Goal: Obtain resource: Download file/media

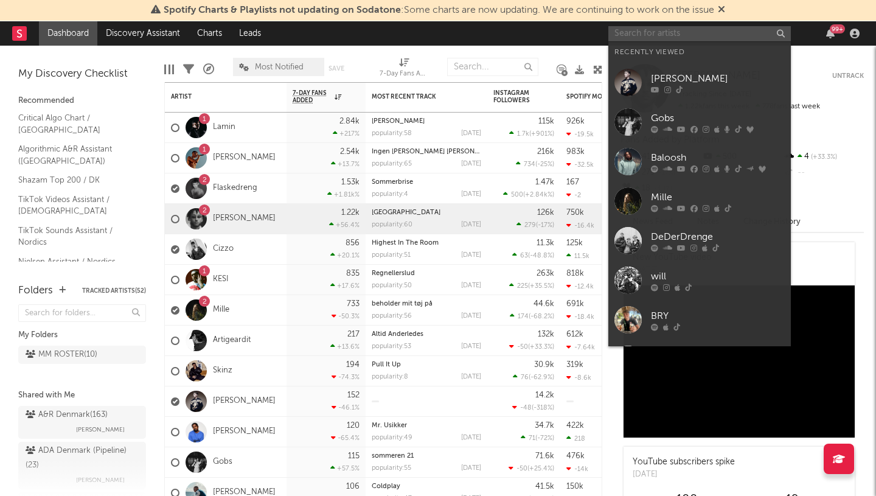
click at [645, 27] on input "text" at bounding box center [699, 33] width 182 height 15
paste input "[URL][DOMAIN_NAME]"
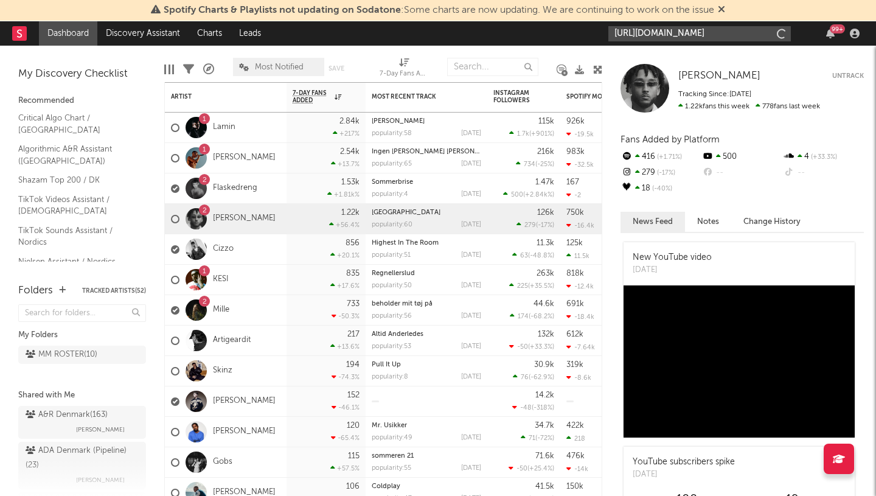
scroll to position [0, 20]
type input "[URL][DOMAIN_NAME]"
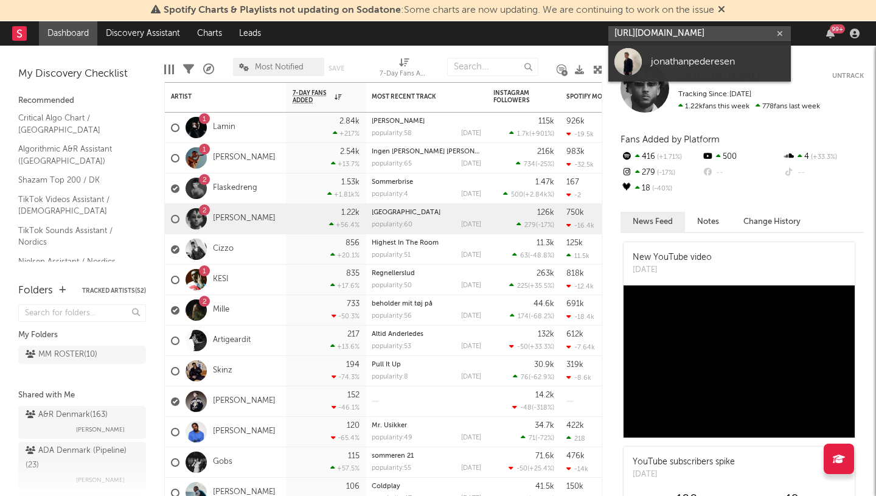
scroll to position [0, 0]
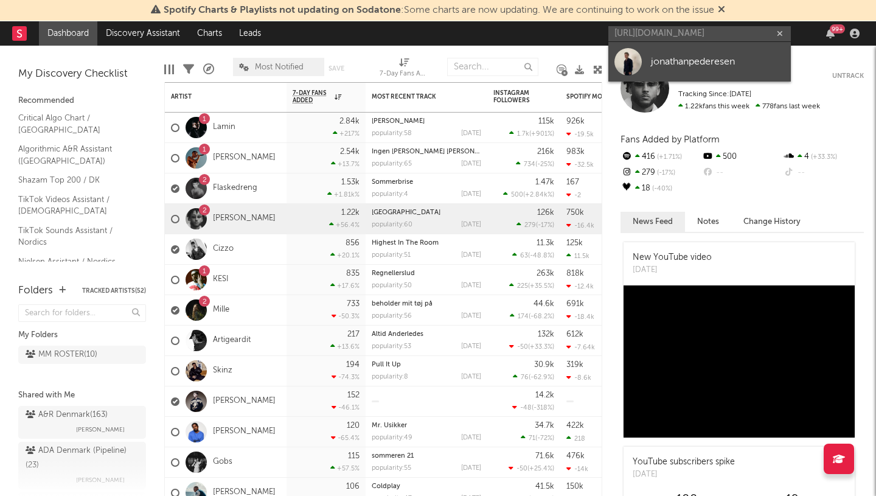
click at [672, 66] on div "jonathanpederesen" at bounding box center [718, 61] width 134 height 15
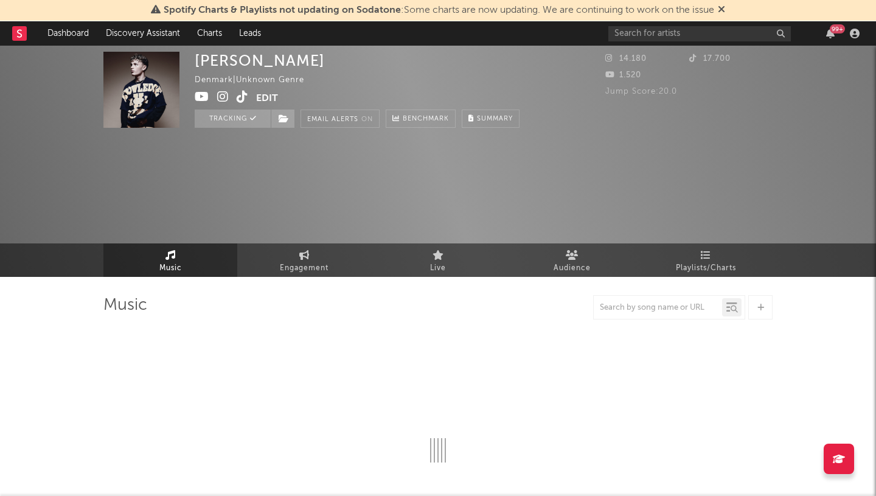
select select "1w"
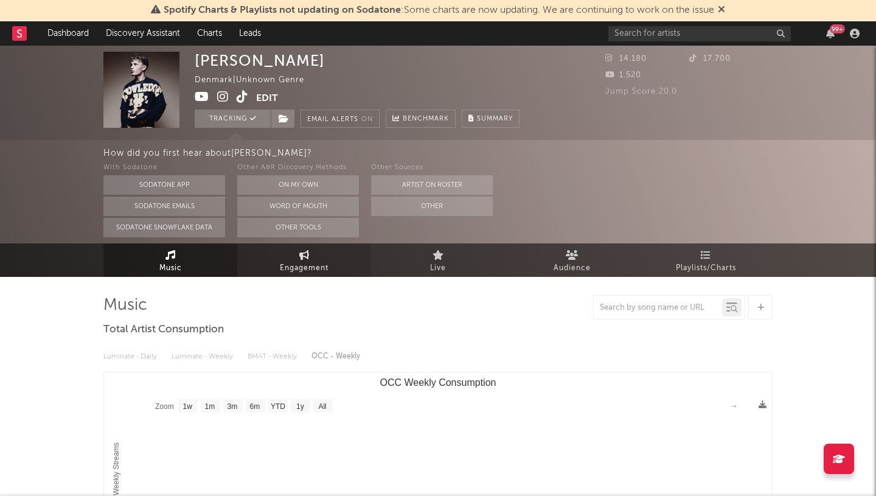
click at [310, 263] on span "Engagement" at bounding box center [304, 268] width 49 height 15
select select "1w"
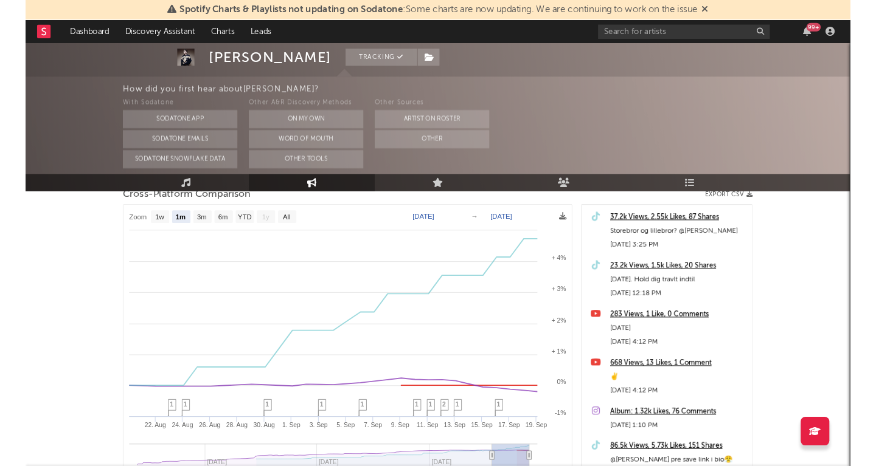
scroll to position [173, 0]
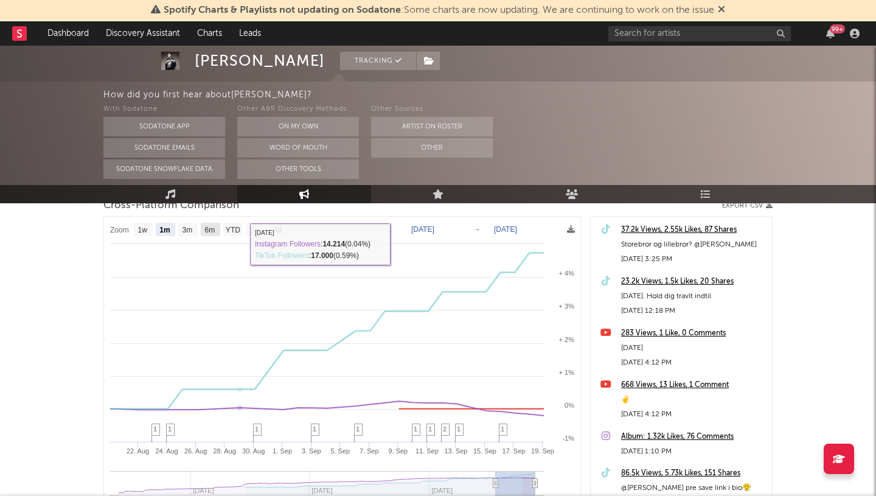
click at [209, 230] on text "6m" at bounding box center [210, 230] width 10 height 9
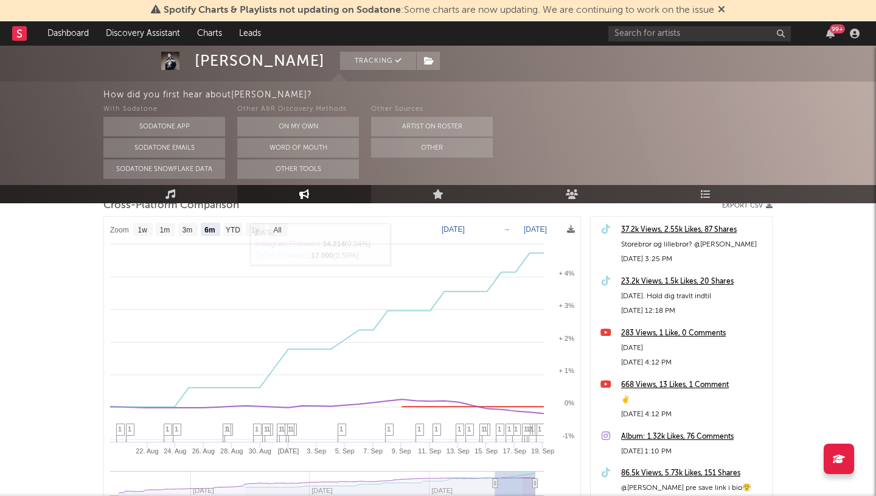
select select "6m"
type input "[DATE]"
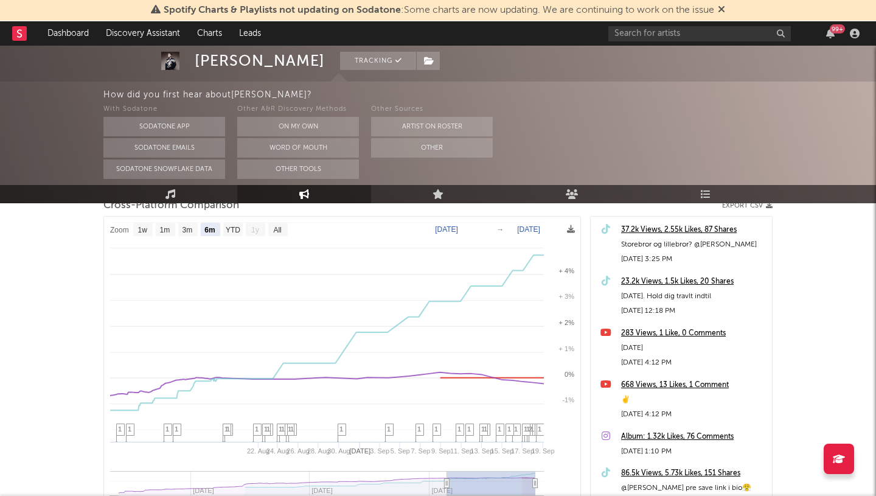
select select "6m"
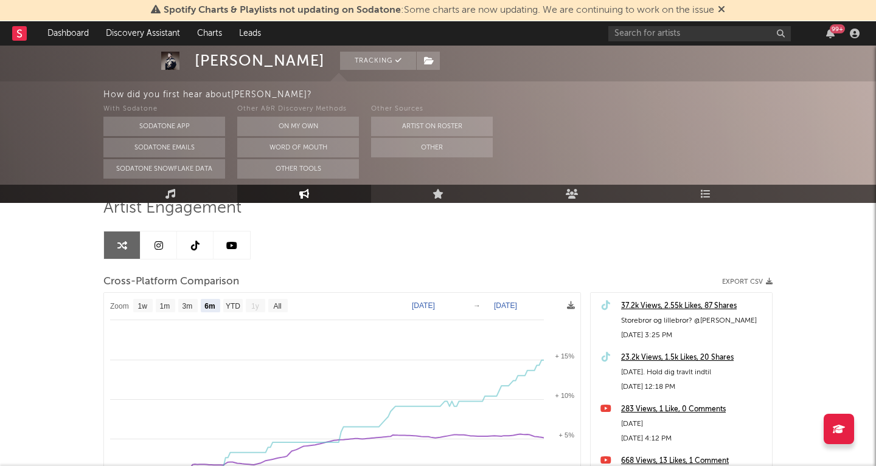
scroll to position [93, 0]
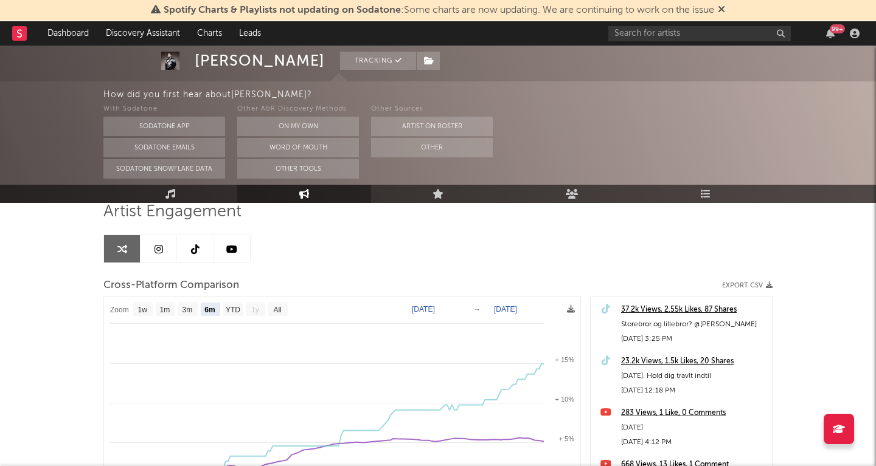
click at [203, 253] on link at bounding box center [195, 248] width 36 height 27
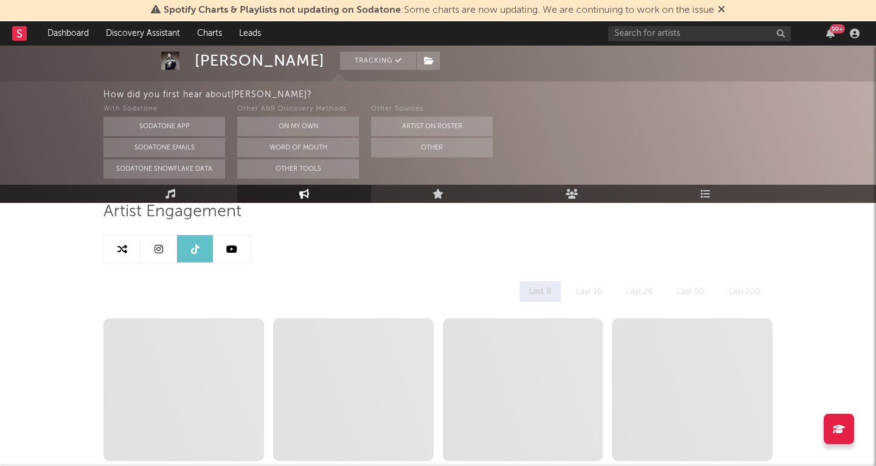
click at [131, 244] on link at bounding box center [122, 248] width 36 height 27
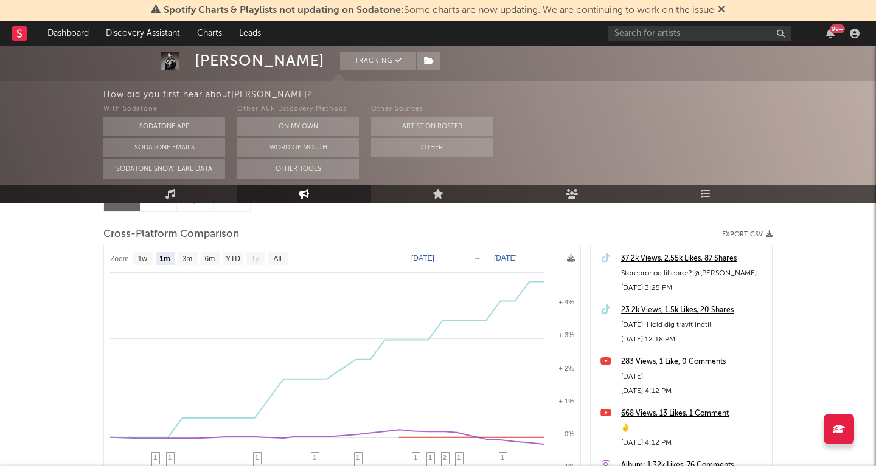
scroll to position [137, 0]
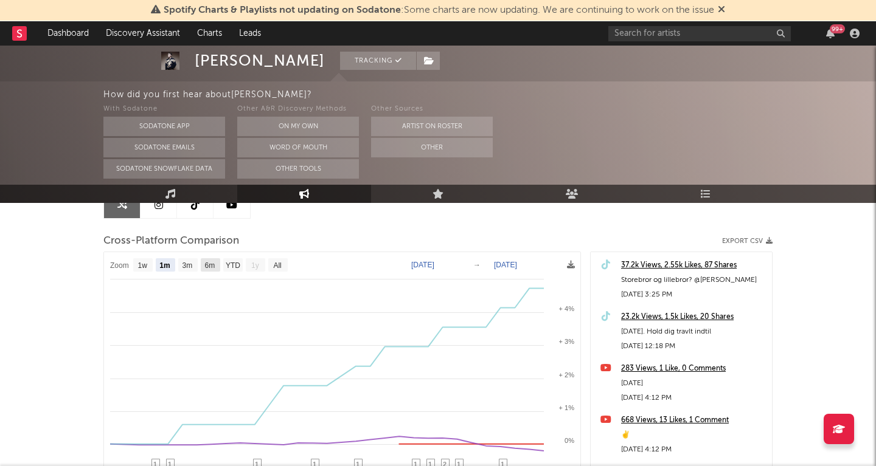
click at [207, 267] on text "6m" at bounding box center [210, 265] width 10 height 9
select select "6m"
type input "[DATE]"
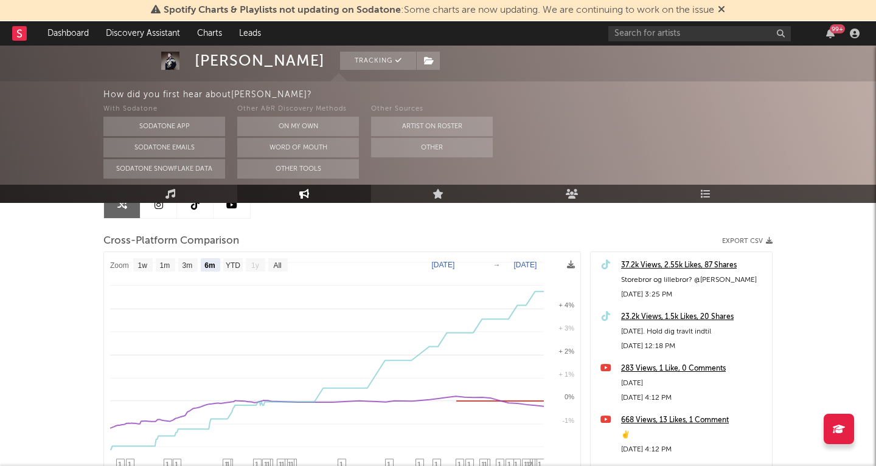
select select "6m"
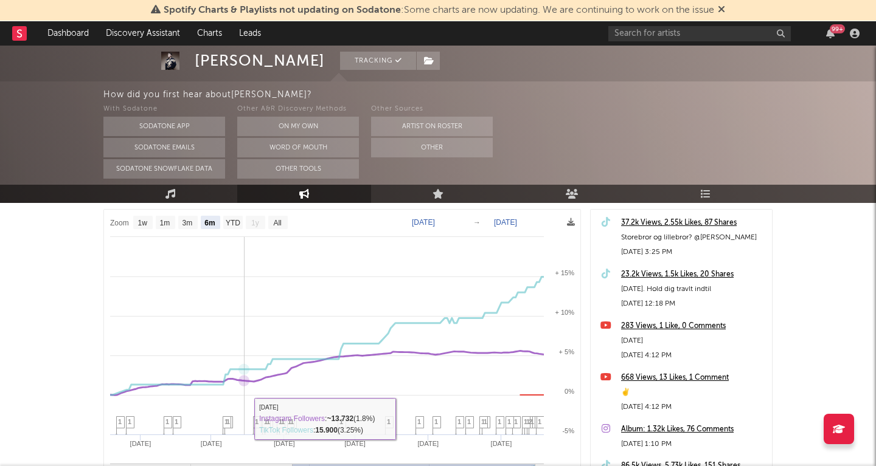
scroll to position [179, 0]
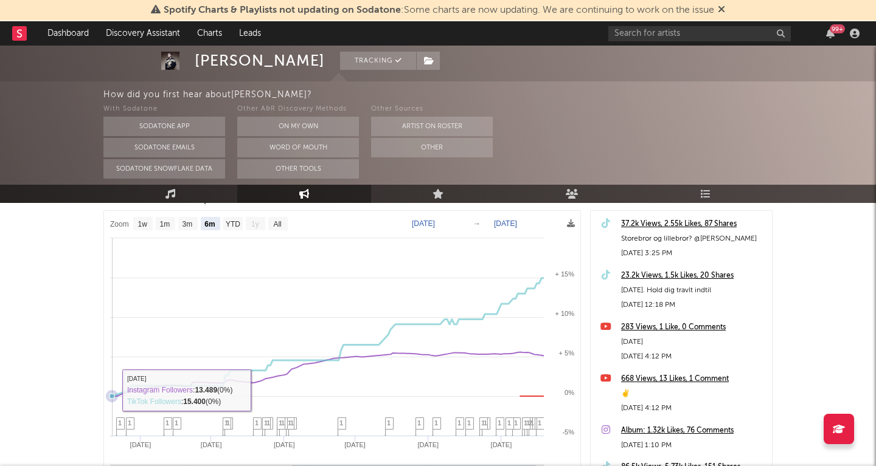
click at [112, 391] on icon at bounding box center [112, 396] width 12 height 12
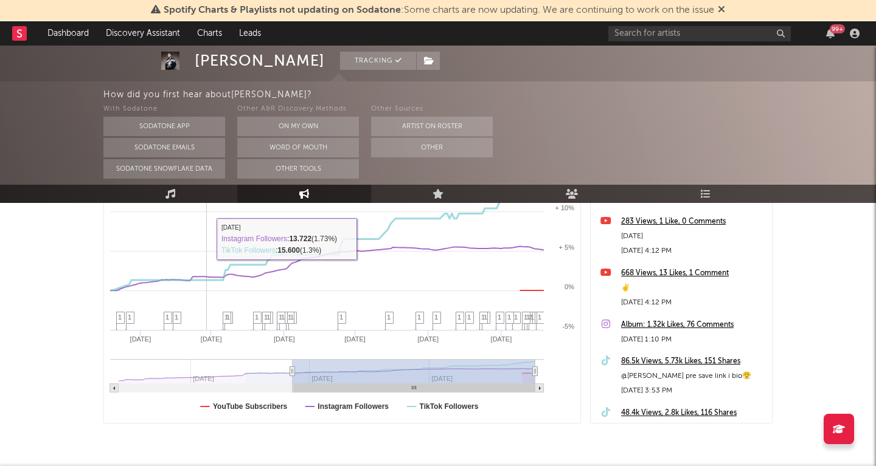
scroll to position [0, 0]
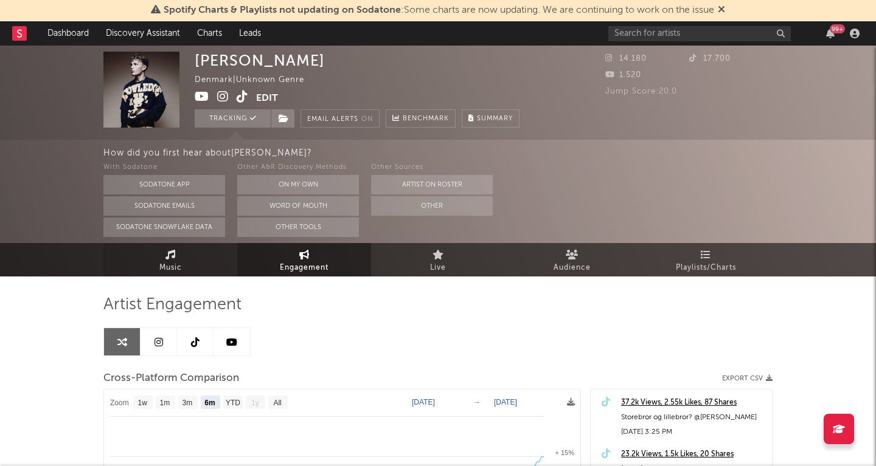
click at [196, 264] on link "Music" at bounding box center [170, 259] width 134 height 33
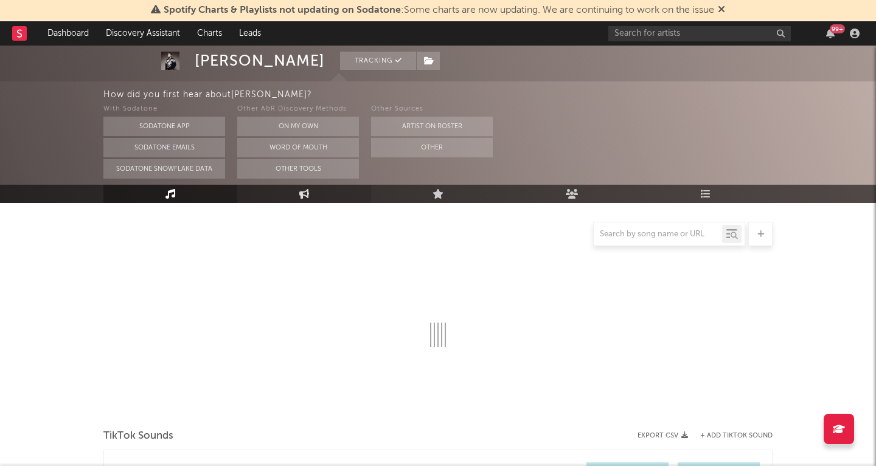
select select "1w"
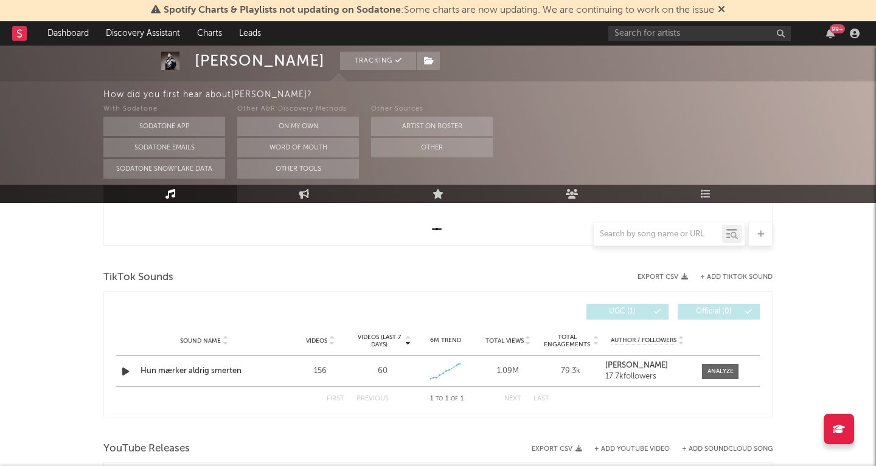
scroll to position [372, 0]
click at [726, 369] on div at bounding box center [720, 369] width 26 height 9
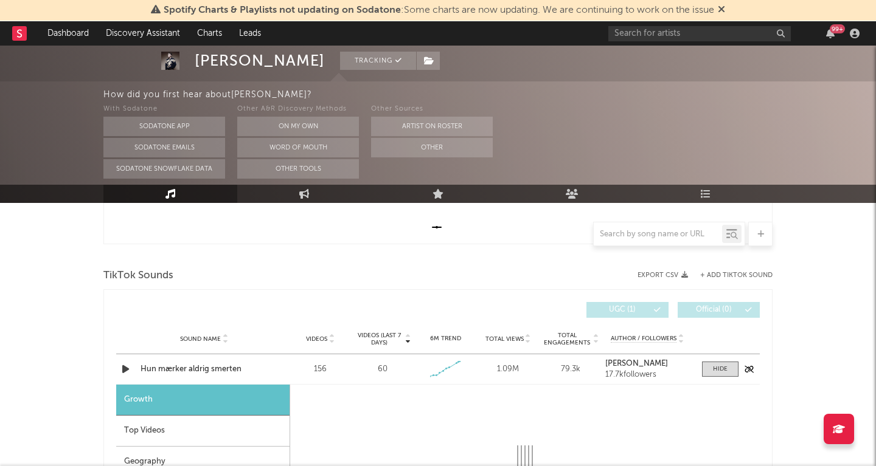
select select "1w"
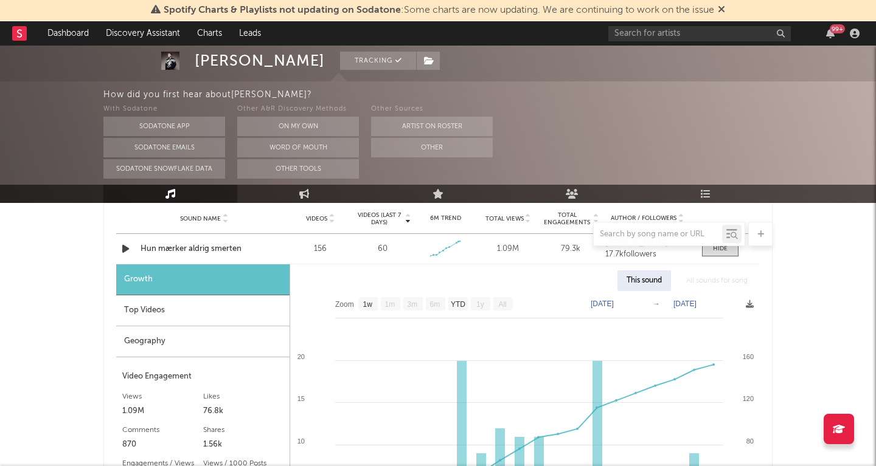
scroll to position [493, 0]
click at [226, 307] on div "Top Videos" at bounding box center [202, 310] width 173 height 31
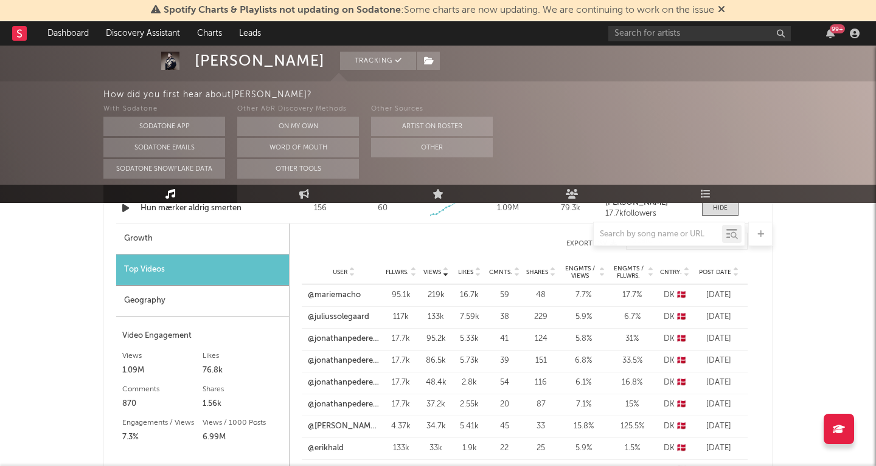
scroll to position [543, 0]
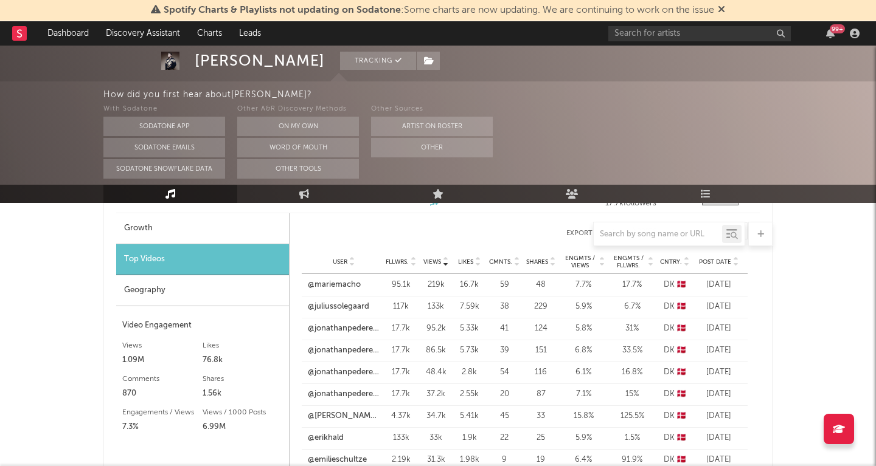
click at [438, 261] on span "Views" at bounding box center [432, 261] width 18 height 7
click at [437, 263] on span "Views" at bounding box center [432, 261] width 18 height 7
click at [210, 245] on div at bounding box center [437, 234] width 669 height 24
click at [188, 238] on div at bounding box center [437, 234] width 669 height 24
click at [185, 230] on div at bounding box center [437, 234] width 669 height 24
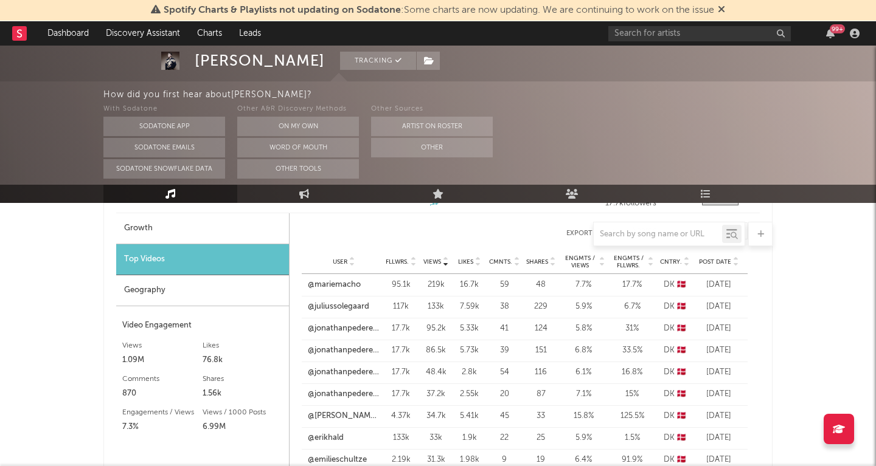
click at [146, 228] on div at bounding box center [437, 234] width 669 height 24
click at [135, 226] on div at bounding box center [437, 234] width 669 height 24
click at [134, 226] on div at bounding box center [437, 234] width 669 height 24
click at [161, 291] on div "Geography" at bounding box center [202, 290] width 173 height 31
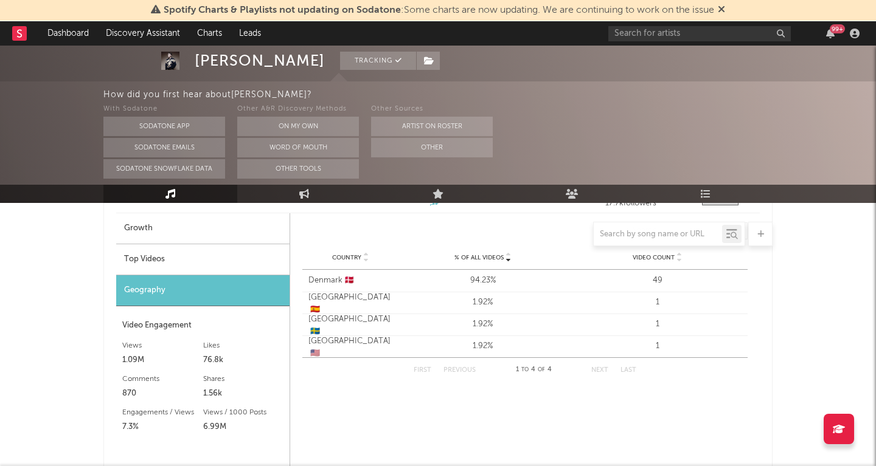
click at [371, 279] on div "Denmark 🇩🇰" at bounding box center [350, 281] width 84 height 12
click at [165, 255] on div "Top Videos" at bounding box center [202, 259] width 173 height 31
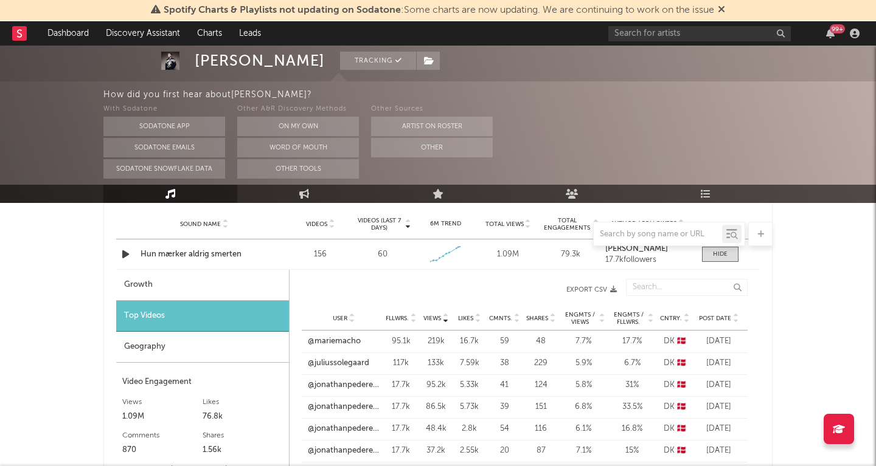
scroll to position [483, 0]
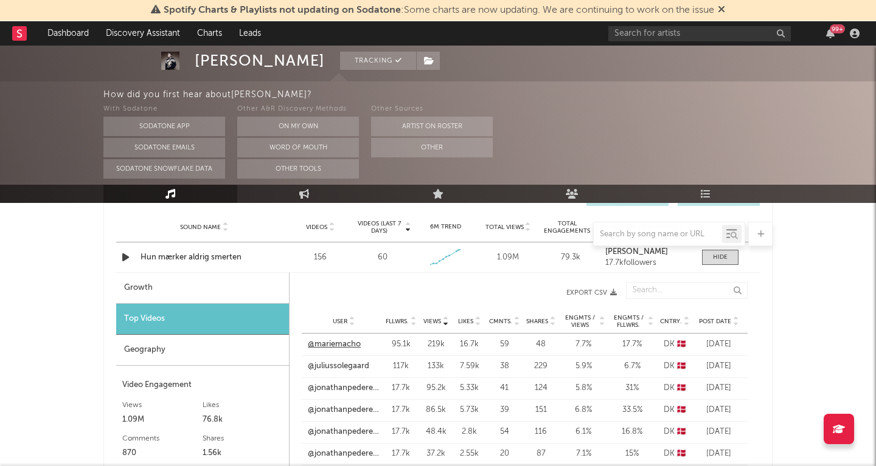
click at [351, 345] on link "@mariemacho" at bounding box center [334, 345] width 53 height 12
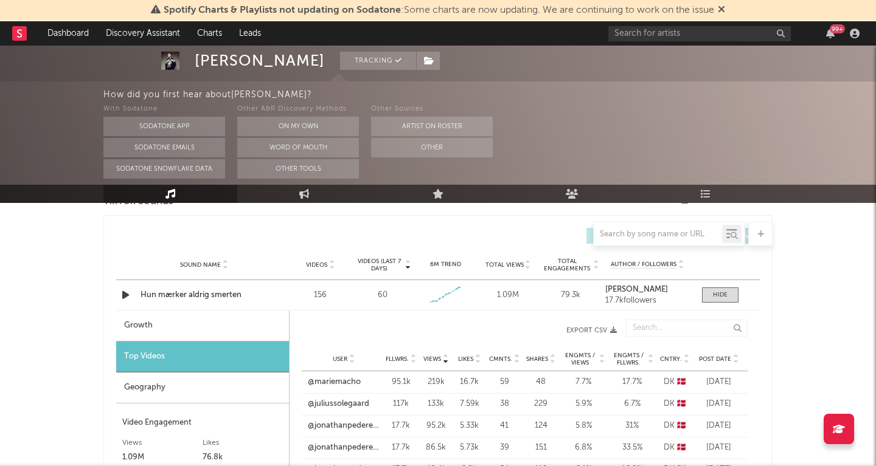
scroll to position [446, 0]
click at [125, 294] on icon "button" at bounding box center [125, 294] width 13 height 15
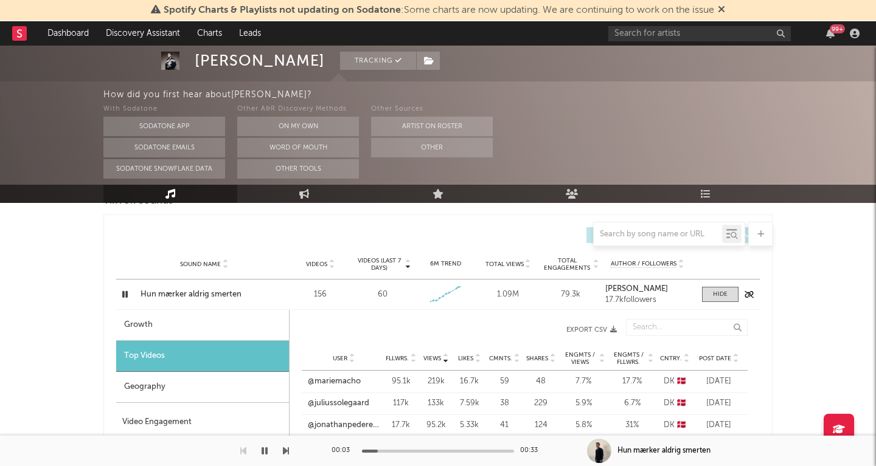
click at [125, 294] on icon "button" at bounding box center [125, 294] width 12 height 15
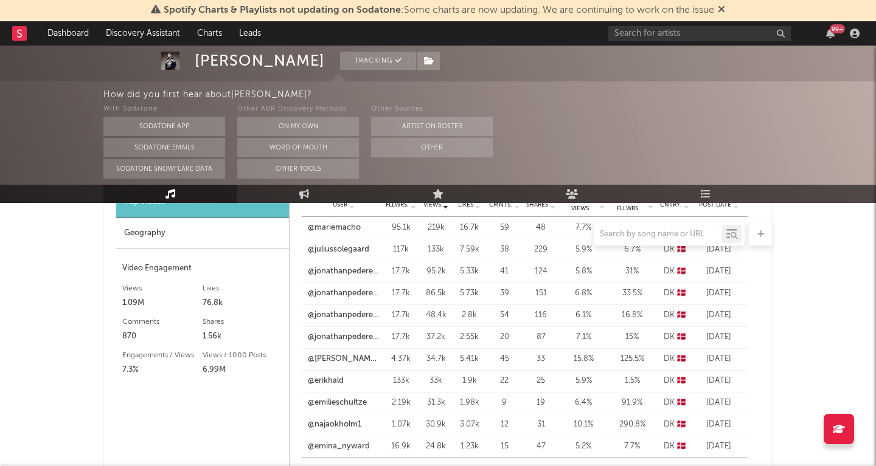
scroll to position [596, 0]
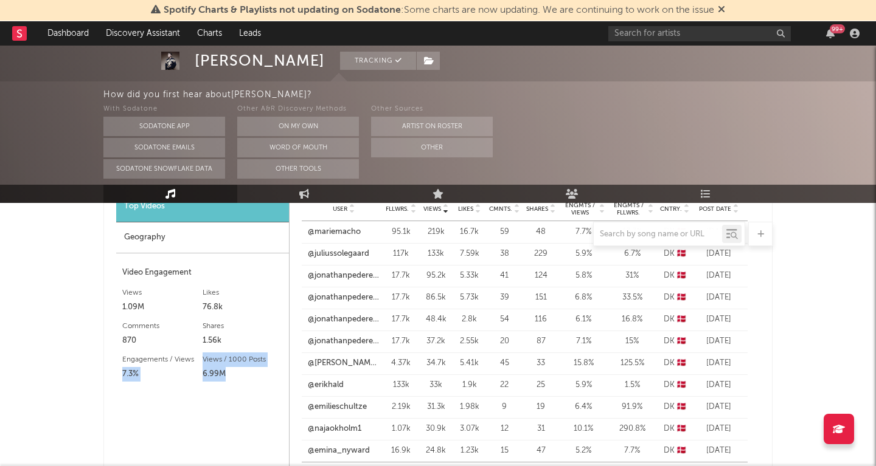
drag, startPoint x: 265, startPoint y: 373, endPoint x: 200, endPoint y: 361, distance: 66.1
click at [200, 361] on div "Engagements / Views 7.3% Views / 1000 Posts 6.99M" at bounding box center [202, 366] width 161 height 33
click at [226, 381] on div "6.99M" at bounding box center [243, 374] width 80 height 15
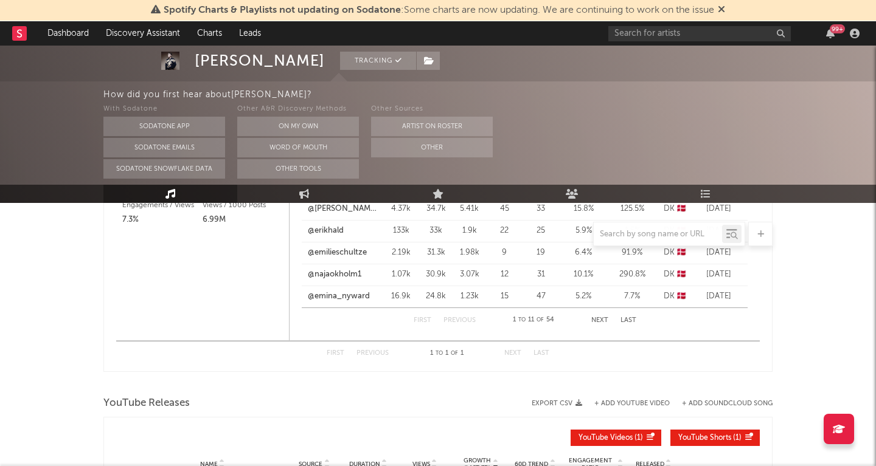
scroll to position [751, 0]
click at [600, 320] on button "Next" at bounding box center [599, 320] width 17 height 7
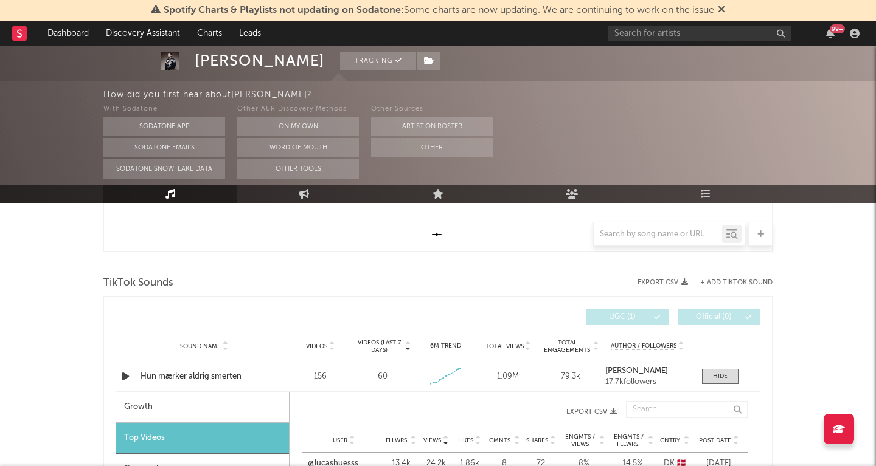
scroll to position [358, 0]
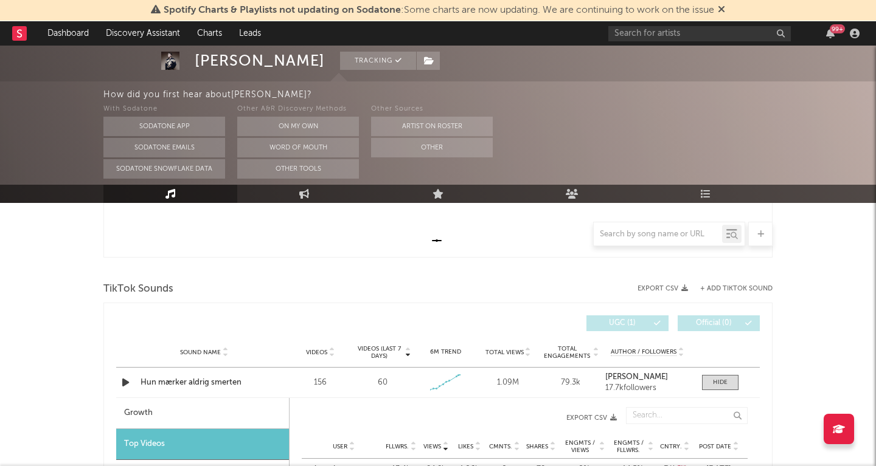
click at [662, 286] on button "Export CSV" at bounding box center [662, 288] width 50 height 7
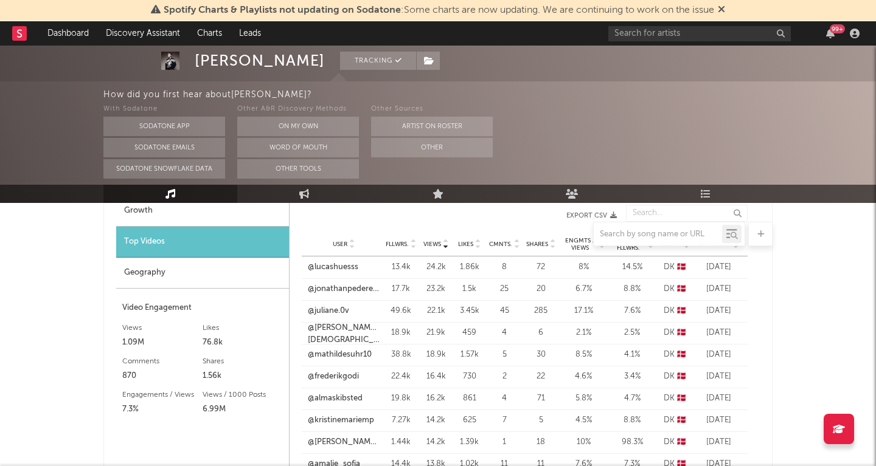
scroll to position [615, 0]
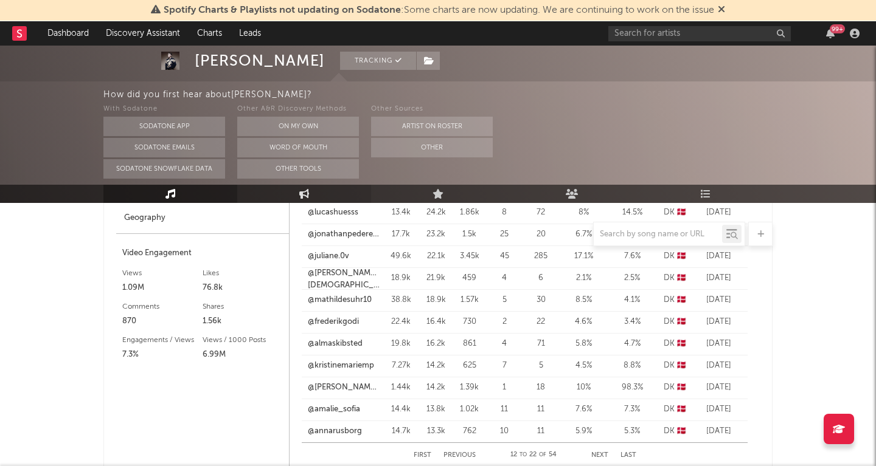
click at [313, 187] on link "Engagement" at bounding box center [304, 194] width 134 height 18
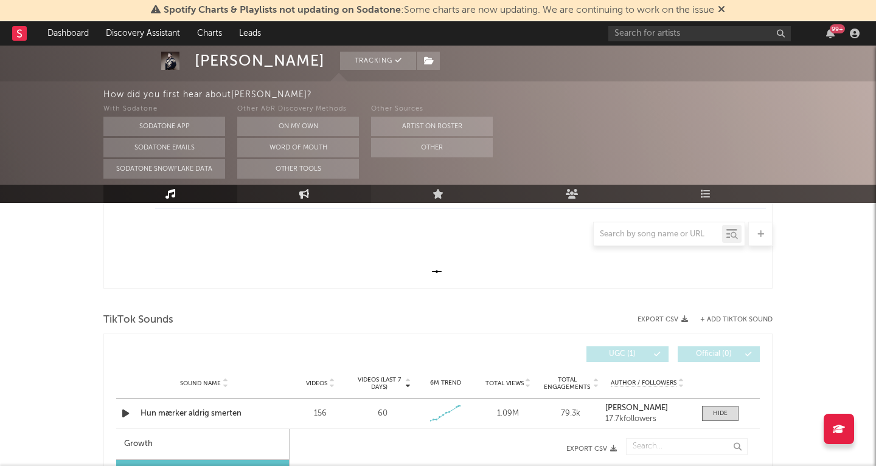
select select "1w"
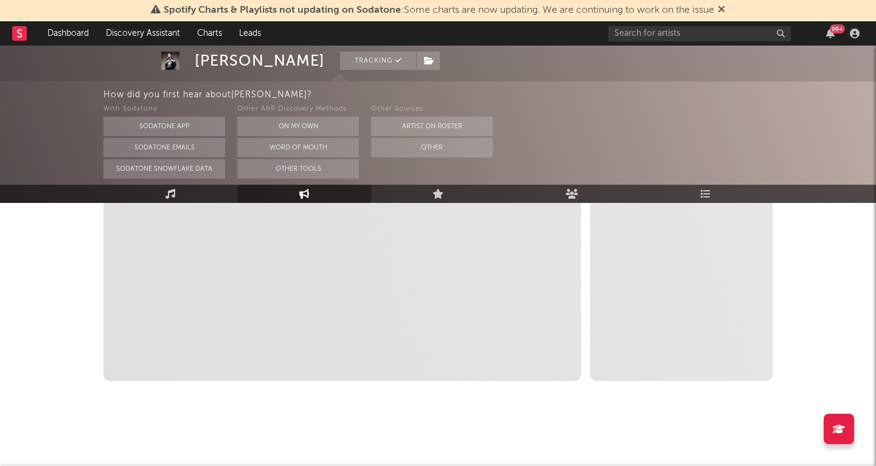
select select "1m"
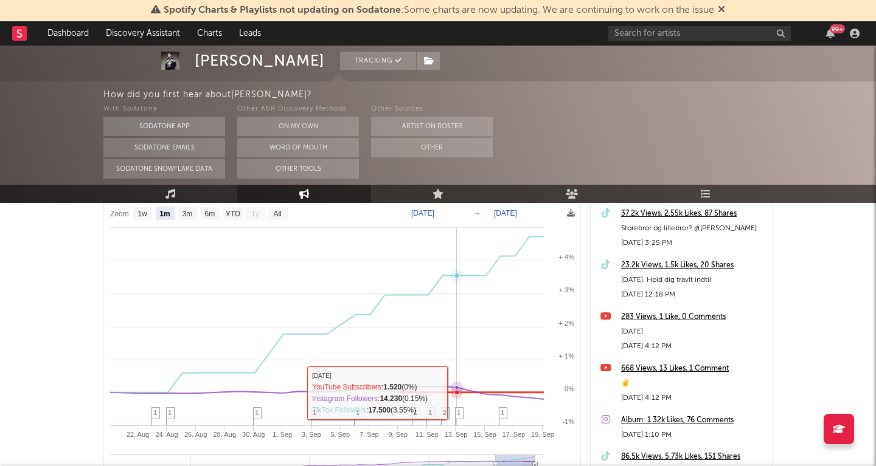
scroll to position [184, 0]
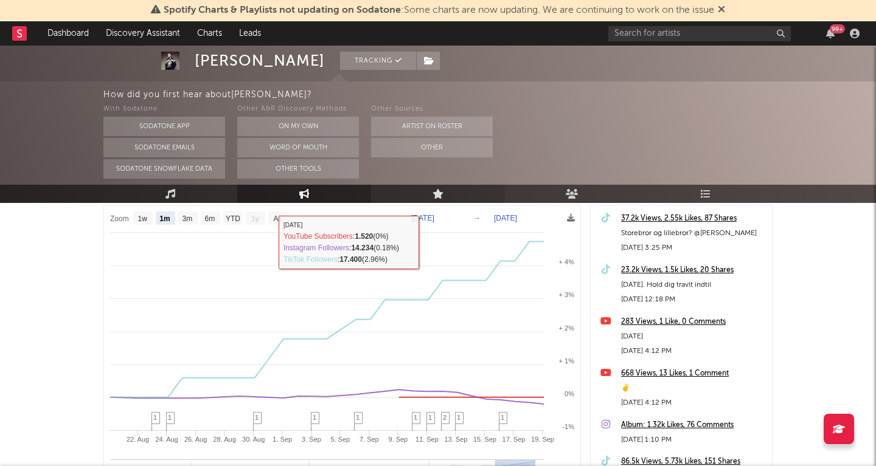
click at [447, 195] on link "Live" at bounding box center [438, 194] width 134 height 18
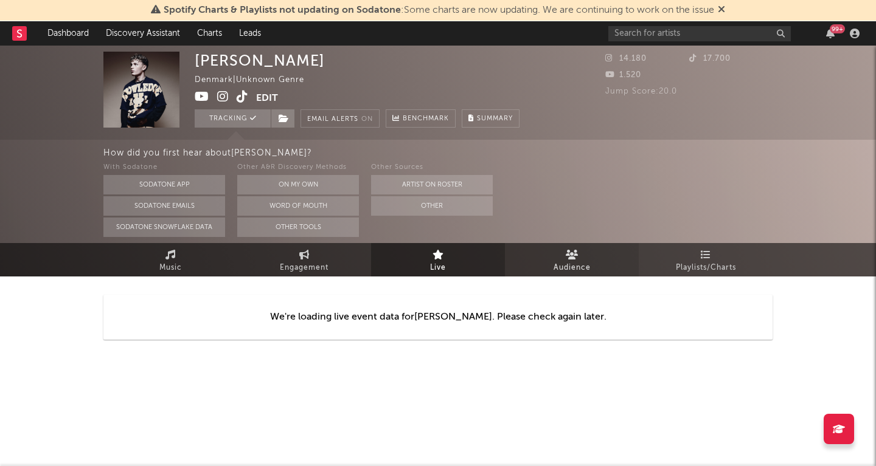
click at [574, 252] on icon at bounding box center [572, 255] width 13 height 10
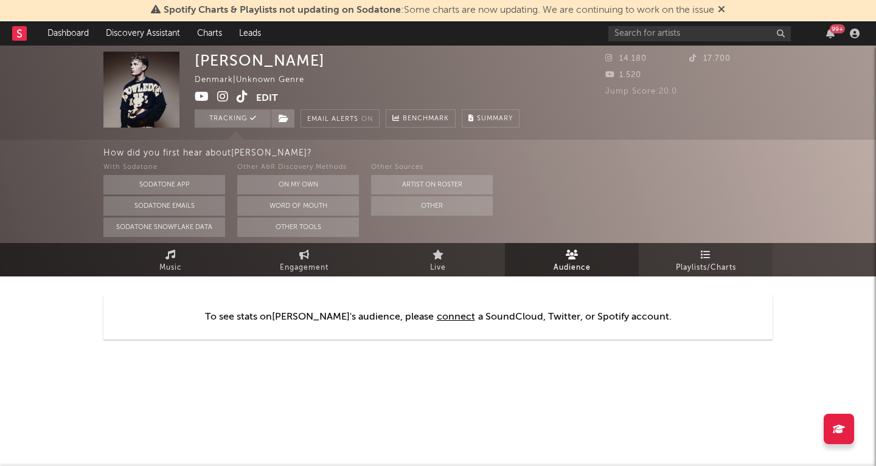
click at [704, 259] on icon at bounding box center [706, 255] width 10 height 10
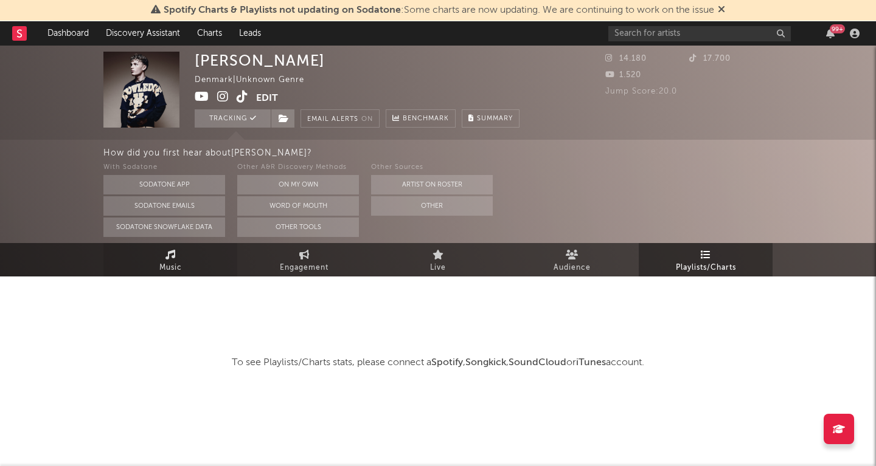
click at [189, 254] on link "Music" at bounding box center [170, 259] width 134 height 33
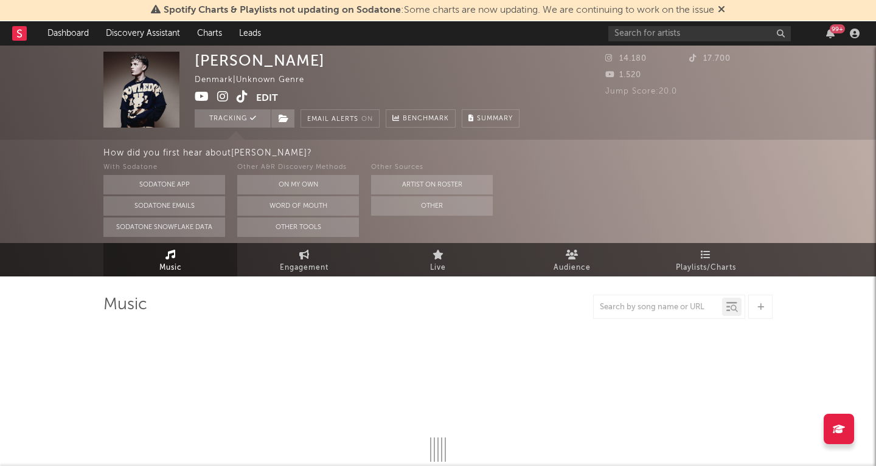
select select "1w"
